Goal: Find specific page/section: Find specific page/section

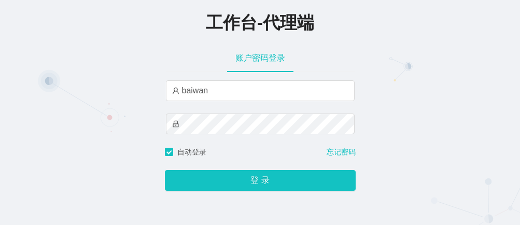
click at [165, 170] on button "登 录" at bounding box center [260, 180] width 191 height 21
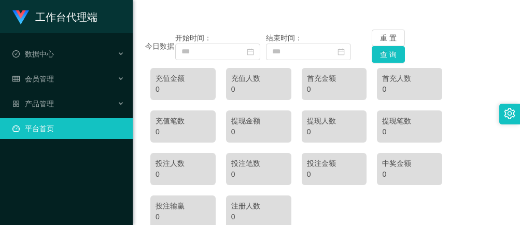
scroll to position [104, 0]
click at [40, 77] on span "会员管理" at bounding box center [32, 79] width 41 height 8
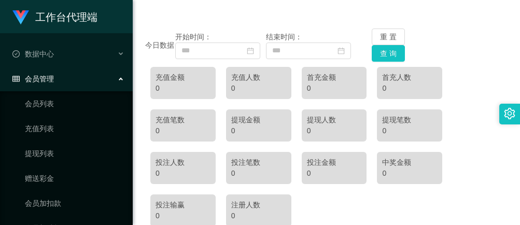
click at [67, 81] on div "会员管理" at bounding box center [66, 78] width 133 height 21
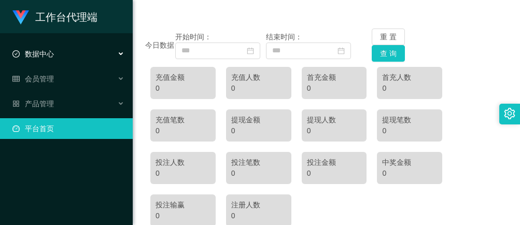
click at [73, 60] on div "数据中心" at bounding box center [66, 54] width 133 height 21
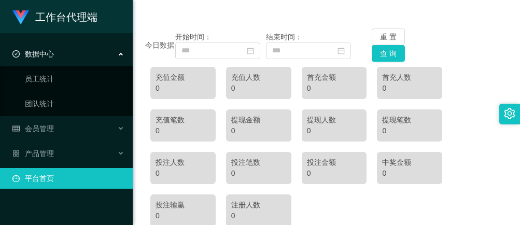
click at [78, 55] on div "数据中心" at bounding box center [66, 54] width 133 height 21
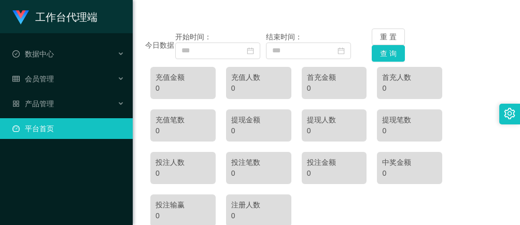
click at [93, 92] on ul "数据中心 员工统计 团队统计 会员管理 会员列表 充值列表 提现列表 赠送彩金 会员加扣款 会员加减打码量 产品管理 平台首页" at bounding box center [66, 91] width 133 height 116
click at [94, 96] on div "产品管理" at bounding box center [66, 103] width 133 height 21
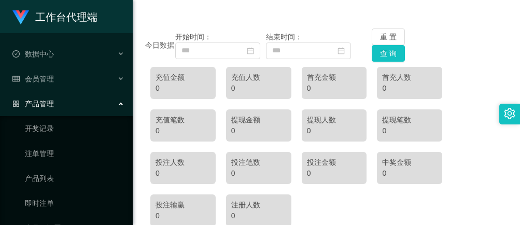
click at [96, 98] on div "产品管理" at bounding box center [66, 103] width 133 height 21
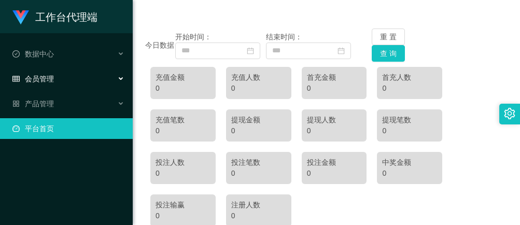
click at [100, 80] on div "会员管理" at bounding box center [66, 78] width 133 height 21
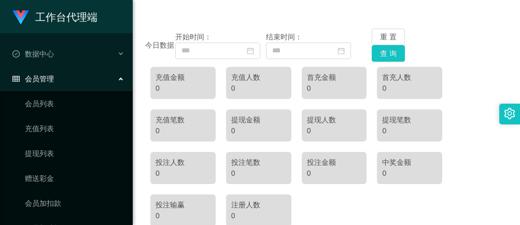
click at [101, 80] on div "会员管理" at bounding box center [66, 78] width 133 height 21
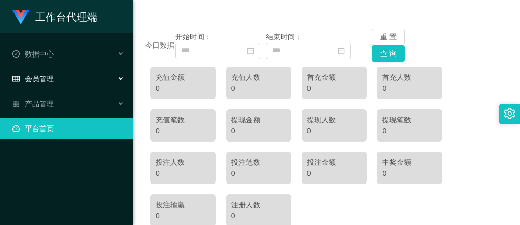
click at [103, 75] on div "会员管理" at bounding box center [66, 78] width 133 height 21
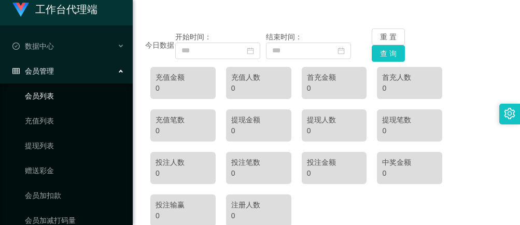
scroll to position [5, 0]
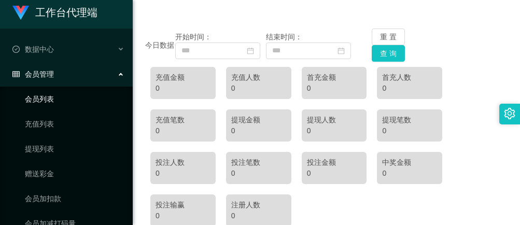
click at [65, 107] on link "会员列表" at bounding box center [75, 99] width 100 height 21
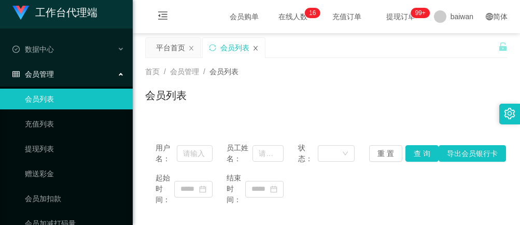
click at [255, 47] on icon "图标: close" at bounding box center [256, 48] width 4 height 5
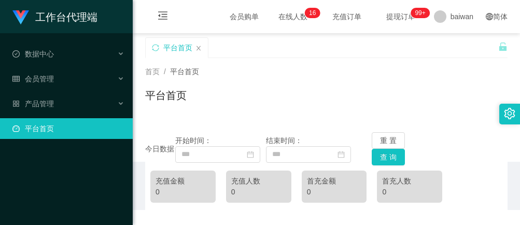
click at [267, 10] on span "在线人数 0 1 2 3 4 5 6 7 8 9 0 1 2 3 4 5 6 7 8 9 0 1 2 3 4 5 6 7 8 9 0 1 2 3 4 5 6 …" at bounding box center [293, 16] width 54 height 33
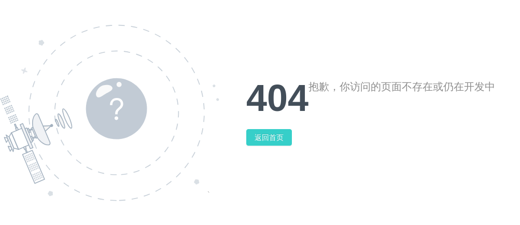
click at [277, 143] on button "返回首页" at bounding box center [269, 137] width 46 height 17
click at [249, 149] on div "404 抱歉，你访问的页面不存在或仍在开发中 返回首页" at bounding box center [260, 112] width 520 height 225
click at [255, 143] on button "返回首页" at bounding box center [269, 137] width 46 height 17
